Goal: Check status: Check status

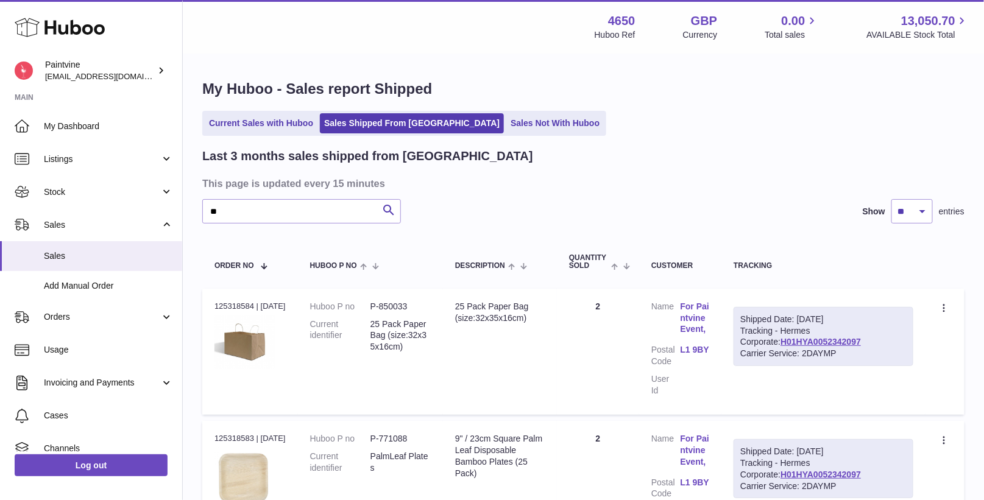
click at [253, 121] on link "Current Sales with Huboo" at bounding box center [261, 123] width 113 height 20
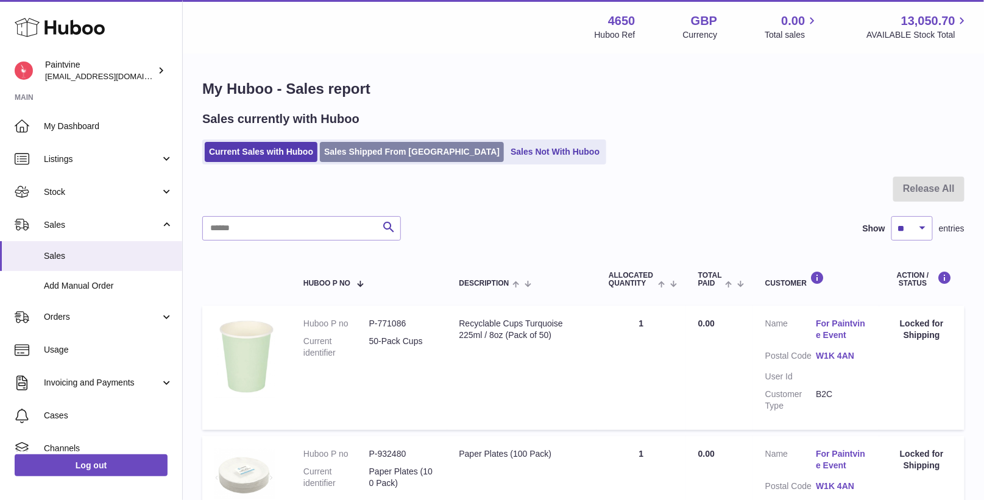
click at [395, 152] on link "Sales Shipped From [GEOGRAPHIC_DATA]" at bounding box center [412, 152] width 184 height 20
